Goal: Transaction & Acquisition: Subscribe to service/newsletter

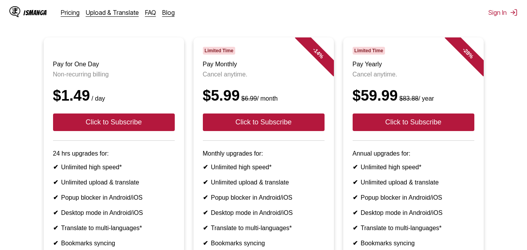
scroll to position [78, 0]
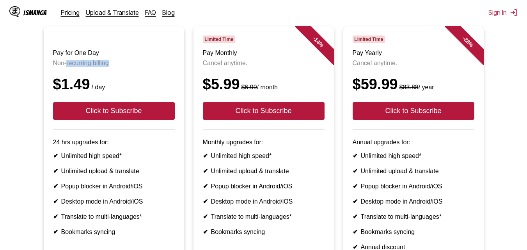
drag, startPoint x: 68, startPoint y: 70, endPoint x: 110, endPoint y: 71, distance: 42.5
click at [110, 67] on p "Non-recurring billing" at bounding box center [114, 63] width 122 height 7
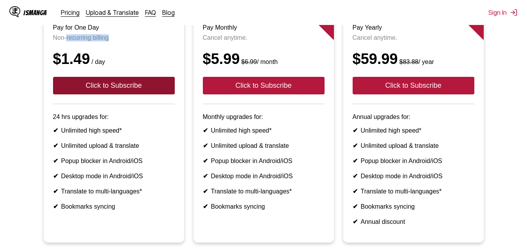
scroll to position [117, 0]
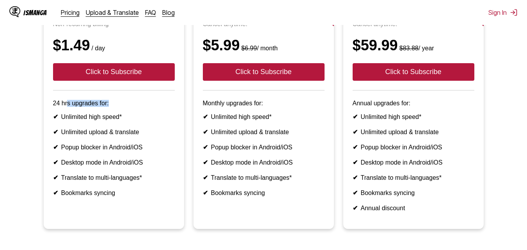
drag, startPoint x: 66, startPoint y: 109, endPoint x: 124, endPoint y: 105, distance: 57.9
click at [124, 105] on article "Pay for One Day Non-recurring billing $1.49 / day Click to Subscribe 24 hrs upg…" at bounding box center [114, 108] width 140 height 242
drag, startPoint x: 69, startPoint y: 129, endPoint x: 130, endPoint y: 128, distance: 60.9
click at [130, 121] on li "✔ Unlimited high speed*" at bounding box center [114, 116] width 122 height 7
drag, startPoint x: 80, startPoint y: 148, endPoint x: 130, endPoint y: 154, distance: 50.0
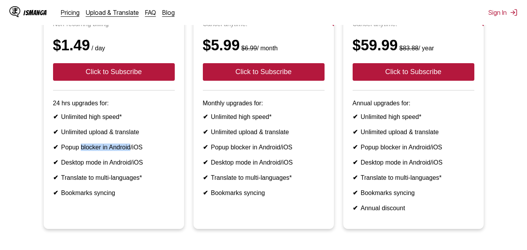
click at [130, 154] on ul "✔ Unlimited high speed* ✔ Unlimited upload & translate ✔ Popup blocker in Andro…" at bounding box center [114, 155] width 122 height 84
drag, startPoint x: 105, startPoint y: 144, endPoint x: 144, endPoint y: 141, distance: 38.8
click at [144, 136] on li "✔ Unlimited upload & translate" at bounding box center [114, 131] width 122 height 7
drag, startPoint x: 133, startPoint y: 153, endPoint x: 106, endPoint y: 175, distance: 34.9
click at [143, 156] on ul "✔ Unlimited high speed* ✔ Unlimited upload & translate ✔ Popup blocker in Andro…" at bounding box center [114, 155] width 122 height 84
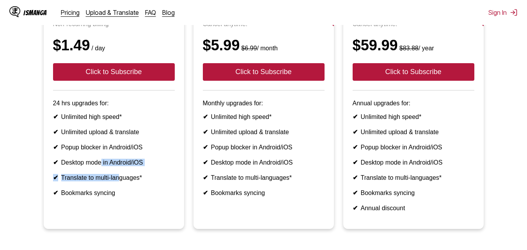
drag, startPoint x: 106, startPoint y: 175, endPoint x: 130, endPoint y: 157, distance: 29.8
click at [127, 165] on ul "✔ Unlimited high speed* ✔ Unlimited upload & translate ✔ Popup blocker in Andro…" at bounding box center [114, 155] width 122 height 84
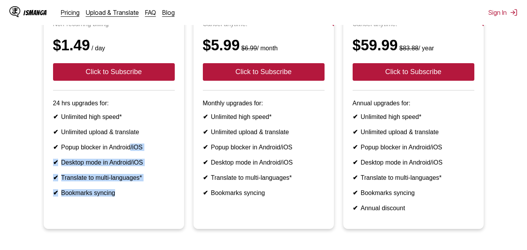
drag, startPoint x: 124, startPoint y: 199, endPoint x: 90, endPoint y: 115, distance: 90.7
click at [121, 197] on ul "✔ Unlimited high speed* ✔ Unlimited upload & translate ✔ Popup blocker in Andro…" at bounding box center [114, 155] width 122 height 84
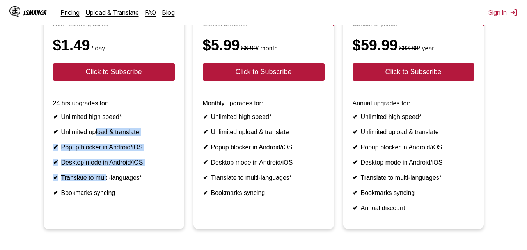
drag, startPoint x: 98, startPoint y: 146, endPoint x: 82, endPoint y: 123, distance: 28.4
click at [101, 176] on ul "✔ Unlimited high speed* ✔ Unlimited upload & translate ✔ Popup blocker in Andro…" at bounding box center [114, 155] width 122 height 84
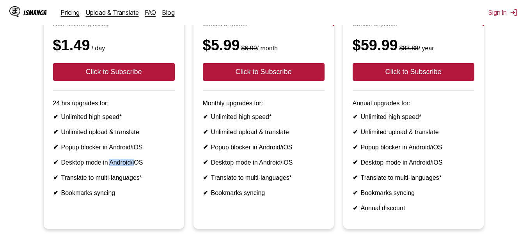
drag, startPoint x: 111, startPoint y: 169, endPoint x: 137, endPoint y: 173, distance: 26.1
click at [137, 173] on ul "✔ Unlimited high speed* ✔ Unlimited upload & translate ✔ Popup blocker in Andro…" at bounding box center [114, 155] width 122 height 84
drag, startPoint x: 77, startPoint y: 193, endPoint x: 137, endPoint y: 195, distance: 59.4
click at [137, 181] on li "✔ Translate to multi-languages*" at bounding box center [114, 177] width 122 height 7
drag, startPoint x: 74, startPoint y: 212, endPoint x: 102, endPoint y: 209, distance: 28.2
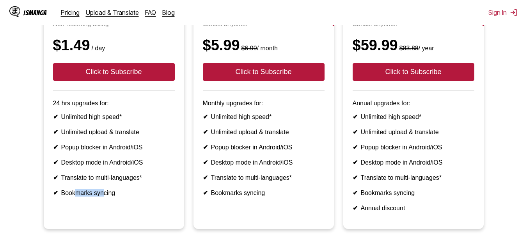
click at [102, 209] on article "Pay for One Day Non-recurring billing $1.49 / day Click to Subscribe 24 hrs upg…" at bounding box center [114, 108] width 140 height 242
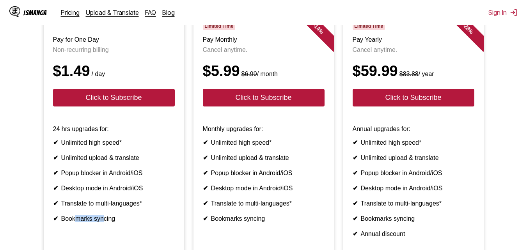
scroll to position [78, 0]
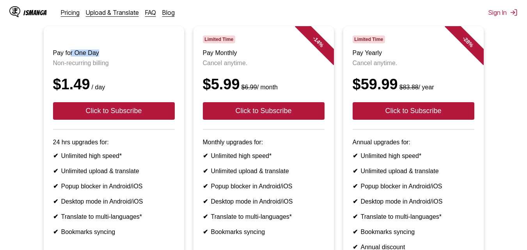
drag, startPoint x: 101, startPoint y: 55, endPoint x: 111, endPoint y: 55, distance: 9.8
click at [111, 55] on h3 "Pay for One Day" at bounding box center [114, 53] width 122 height 7
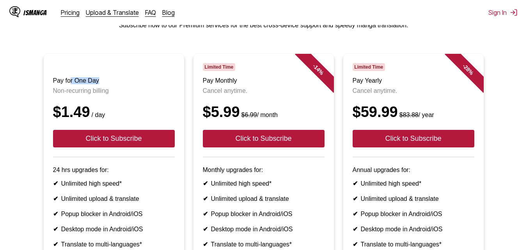
scroll to position [39, 0]
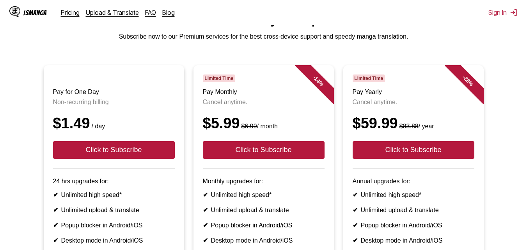
click at [67, 94] on h3 "Pay for One Day" at bounding box center [114, 92] width 122 height 7
drag, startPoint x: 80, startPoint y: 108, endPoint x: 111, endPoint y: 111, distance: 31.0
click at [111, 106] on p "Non-recurring billing" at bounding box center [114, 102] width 122 height 7
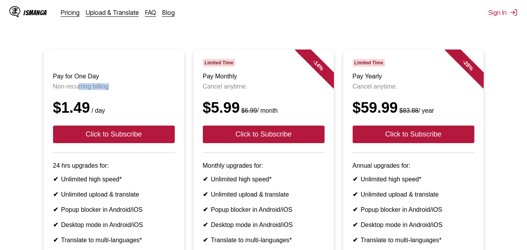
scroll to position [78, 0]
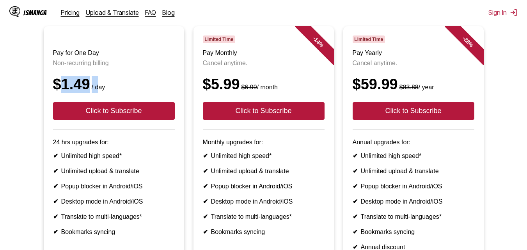
drag, startPoint x: 58, startPoint y: 96, endPoint x: 98, endPoint y: 96, distance: 39.4
click at [98, 93] on div "$1.49 / day" at bounding box center [114, 84] width 122 height 17
drag, startPoint x: 66, startPoint y: 168, endPoint x: 101, endPoint y: 175, distance: 35.0
click at [105, 160] on li "✔ Unlimited high speed*" at bounding box center [114, 155] width 122 height 7
drag, startPoint x: 76, startPoint y: 181, endPoint x: 127, endPoint y: 179, distance: 50.8
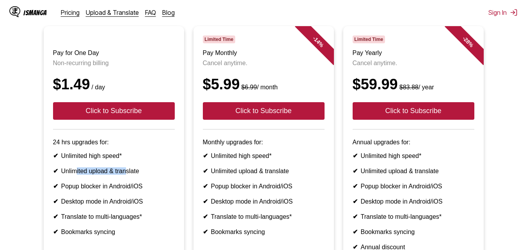
click at [127, 175] on li "✔ Unlimited upload & translate" at bounding box center [114, 170] width 122 height 7
drag, startPoint x: 78, startPoint y: 204, endPoint x: 134, endPoint y: 196, distance: 56.0
click at [134, 196] on ul "✔ Unlimited high speed* ✔ Unlimited upload & translate ✔ Popup blocker in Andro…" at bounding box center [114, 194] width 122 height 84
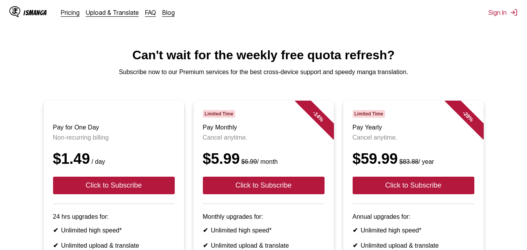
scroll to position [0, 0]
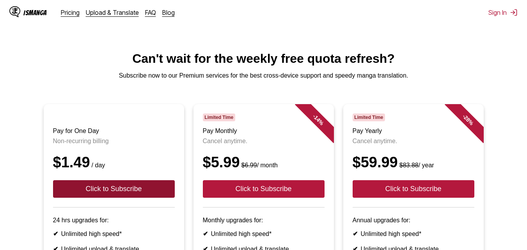
click at [159, 198] on button "Click to Subscribe" at bounding box center [114, 189] width 122 height 18
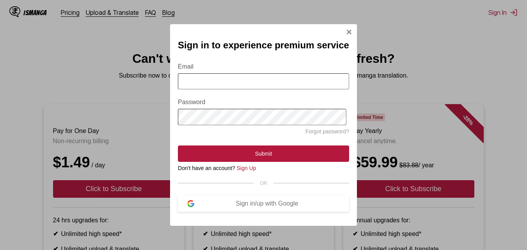
click at [348, 29] on img "Sign In Modal" at bounding box center [349, 32] width 6 height 6
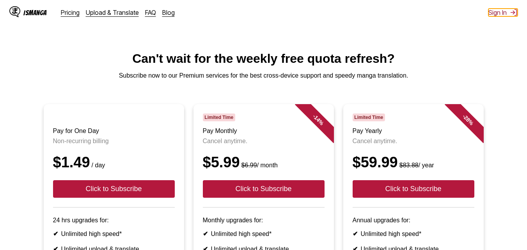
click at [497, 10] on button "Sign In" at bounding box center [503, 13] width 29 height 8
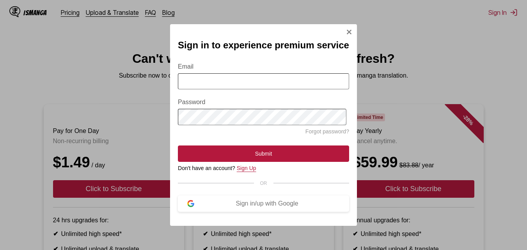
click at [244, 171] on link "Sign Up" at bounding box center [247, 168] width 20 height 6
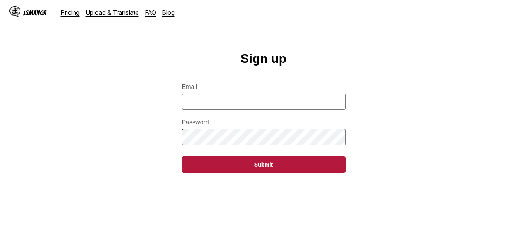
click at [235, 101] on input "Email" at bounding box center [264, 102] width 164 height 16
type input "**********"
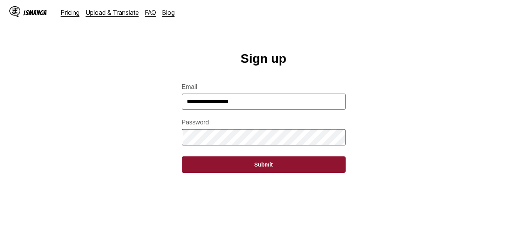
drag, startPoint x: 286, startPoint y: 162, endPoint x: 281, endPoint y: 159, distance: 5.4
click at [284, 160] on form "**********" at bounding box center [264, 123] width 164 height 99
click at [280, 170] on button "Submit" at bounding box center [264, 165] width 164 height 16
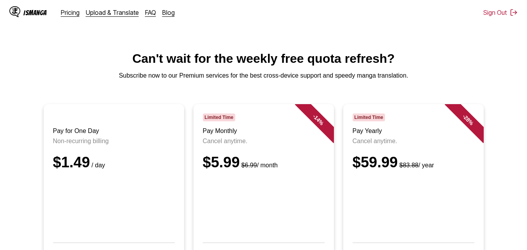
click at [492, 66] on h1 "Can't wait for the weekly free quota refresh?" at bounding box center [263, 59] width 515 height 14
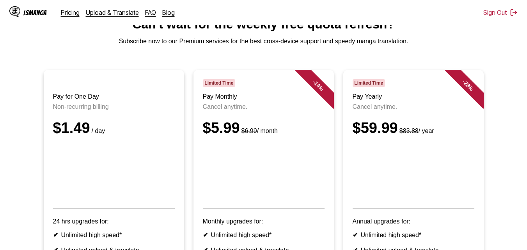
scroll to position [33, 0]
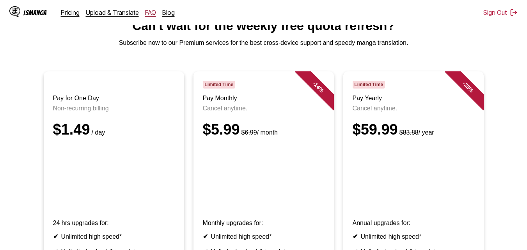
click at [148, 15] on link "FAQ" at bounding box center [150, 13] width 11 height 8
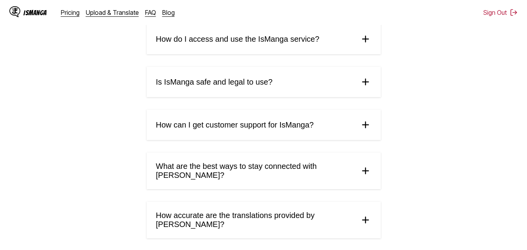
scroll to position [195, 0]
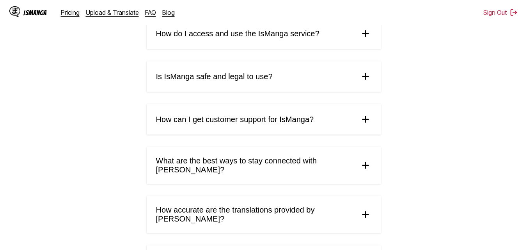
click at [260, 88] on summary "Is IsManga safe and legal to use?" at bounding box center [264, 76] width 234 height 30
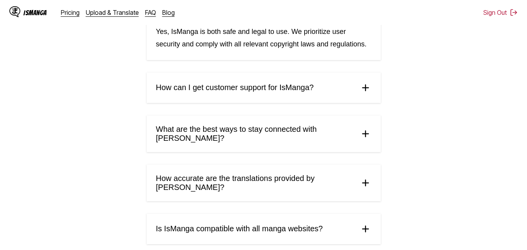
scroll to position [273, 0]
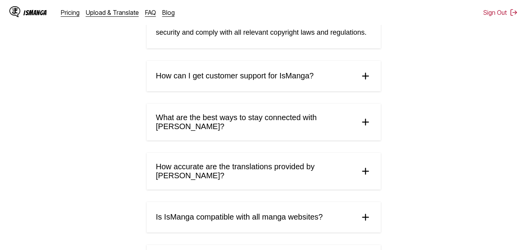
click at [253, 90] on summary "How can I get customer support for IsManga?" at bounding box center [264, 76] width 234 height 30
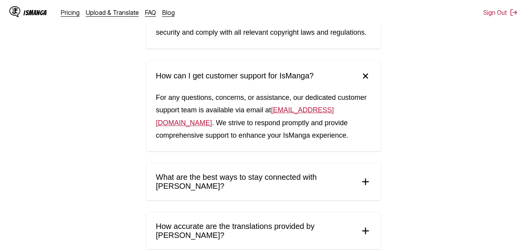
click at [250, 80] on span "How can I get customer support for IsManga?" at bounding box center [235, 75] width 158 height 9
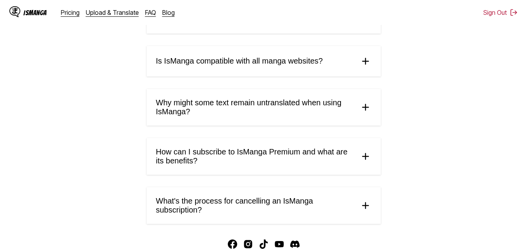
scroll to position [468, 0]
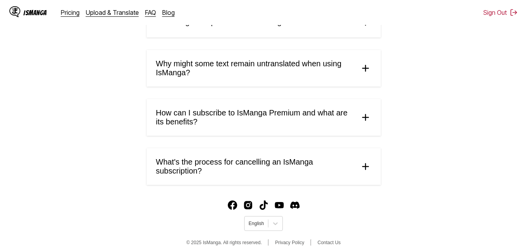
click at [258, 167] on span "What's the process for cancelling an IsManga subscription?" at bounding box center [254, 167] width 197 height 18
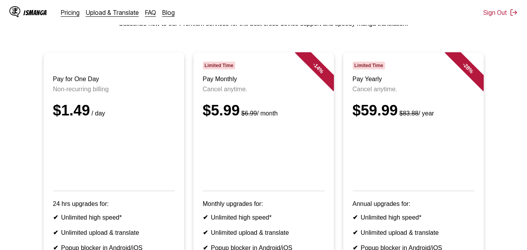
scroll to position [39, 0]
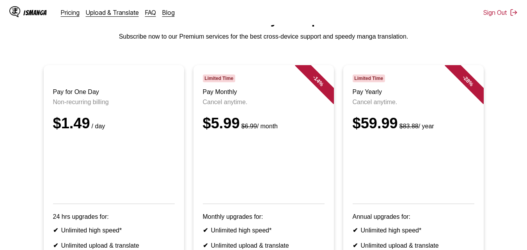
click at [285, 60] on main "Can't wait for the weekly free quota refresh? Subscribe now to our Premium serv…" at bounding box center [263, 199] width 527 height 375
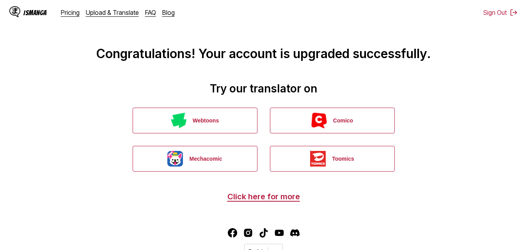
click at [39, 14] on div "IsManga" at bounding box center [34, 12] width 23 height 7
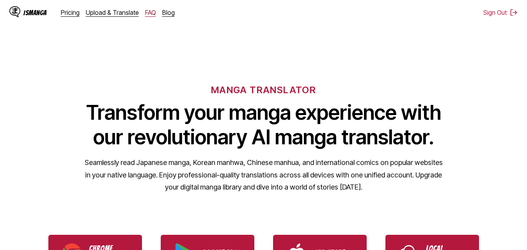
click at [145, 12] on link "FAQ" at bounding box center [150, 13] width 11 height 8
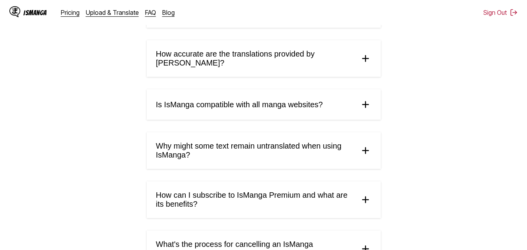
scroll to position [440, 0]
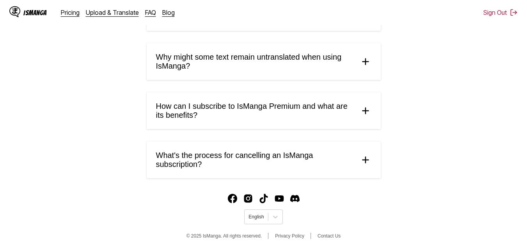
click at [261, 151] on span "What's the process for cancelling an IsManga subscription?" at bounding box center [254, 160] width 197 height 18
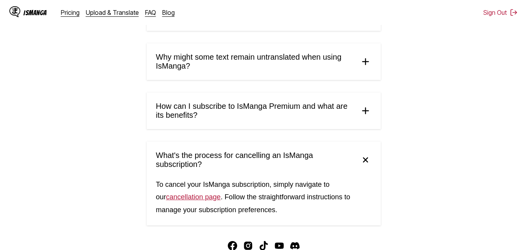
click at [197, 197] on link "cancellation page" at bounding box center [193, 197] width 55 height 8
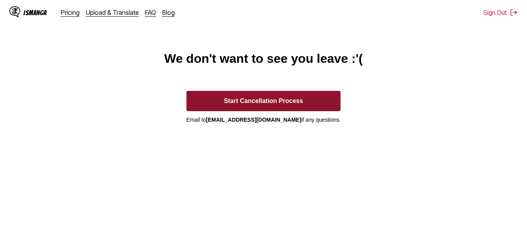
click at [304, 110] on button "Start Cancellation Process" at bounding box center [264, 101] width 155 height 20
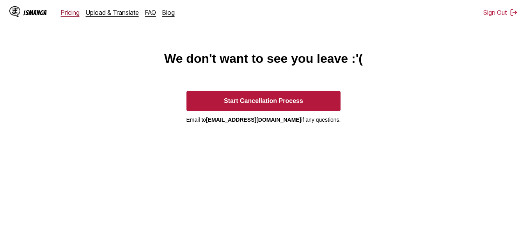
click at [65, 14] on link "Pricing" at bounding box center [70, 13] width 19 height 8
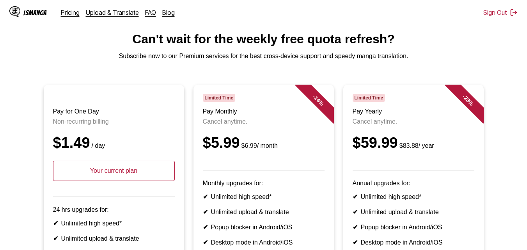
scroll to position [117, 0]
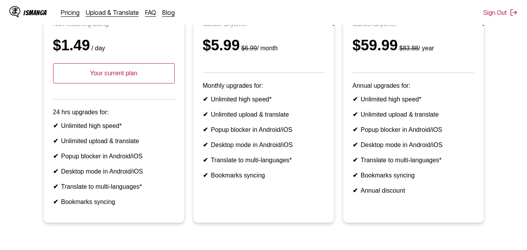
click at [67, 81] on p "Your current plan" at bounding box center [114, 73] width 122 height 20
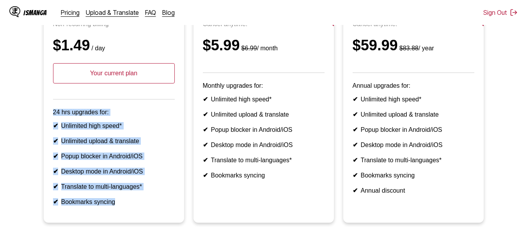
drag, startPoint x: 48, startPoint y: 122, endPoint x: 122, endPoint y: 216, distance: 119.8
click at [122, 216] on article "Pay for One Day Non-recurring billing $1.49 / day Your current plan 24 hrs upgr…" at bounding box center [114, 105] width 140 height 236
copy article "24 hrs upgrades for: ✔ Unlimited high speed* ✔ Unlimited upload & translate ✔ P…"
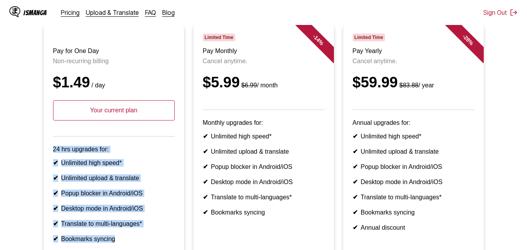
scroll to position [39, 0]
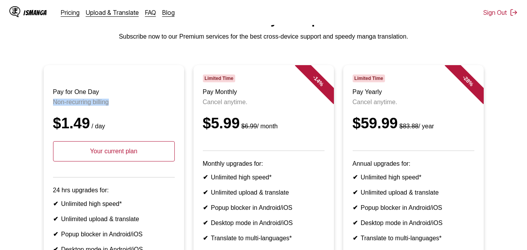
drag, startPoint x: 51, startPoint y: 107, endPoint x: 114, endPoint y: 104, distance: 62.9
click at [114, 104] on article "Pay for One Day Non-recurring billing $1.49 / day Your current plan 24 hrs upgr…" at bounding box center [114, 183] width 140 height 236
copy p "Non-recurring billing"
click at [124, 162] on p "Your current plan" at bounding box center [114, 151] width 122 height 20
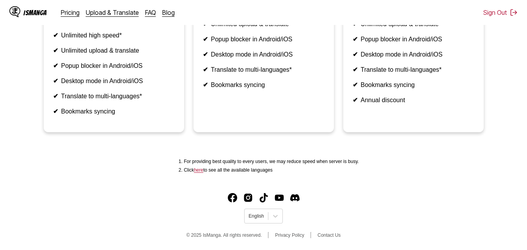
scroll to position [0, 0]
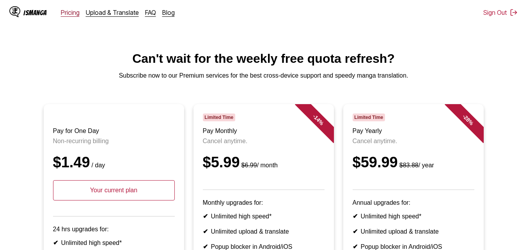
click at [72, 11] on link "Pricing" at bounding box center [70, 13] width 19 height 8
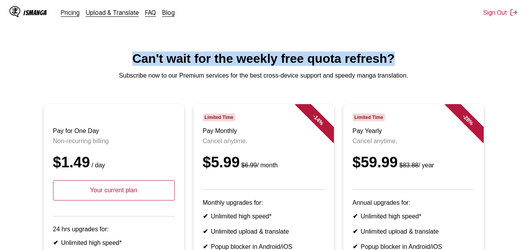
drag, startPoint x: 129, startPoint y: 54, endPoint x: 432, endPoint y: 55, distance: 302.9
click at [432, 55] on h1 "Can't wait for the weekly free quota refresh?" at bounding box center [263, 59] width 515 height 14
click at [69, 12] on link "Pricing" at bounding box center [70, 13] width 19 height 8
click at [106, 57] on h1 "Can't wait for the weekly free quota refresh?" at bounding box center [263, 59] width 515 height 14
drag, startPoint x: 119, startPoint y: 44, endPoint x: 304, endPoint y: 50, distance: 185.5
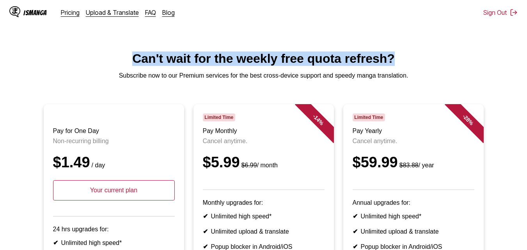
click at [415, 33] on html "IsManga Pricing Upload & Translate FAQ Blog Sign Out Pricing Upload & Translate…" at bounding box center [263, 229] width 527 height 458
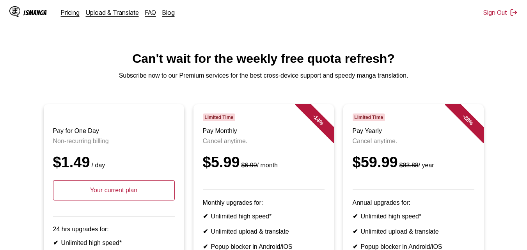
click at [98, 72] on main "Can't wait for the weekly free quota refresh? Subscribe now to our Premium serv…" at bounding box center [263, 219] width 527 height 334
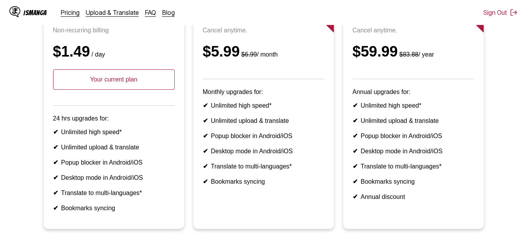
scroll to position [117, 0]
